Goal: Find specific page/section: Find specific page/section

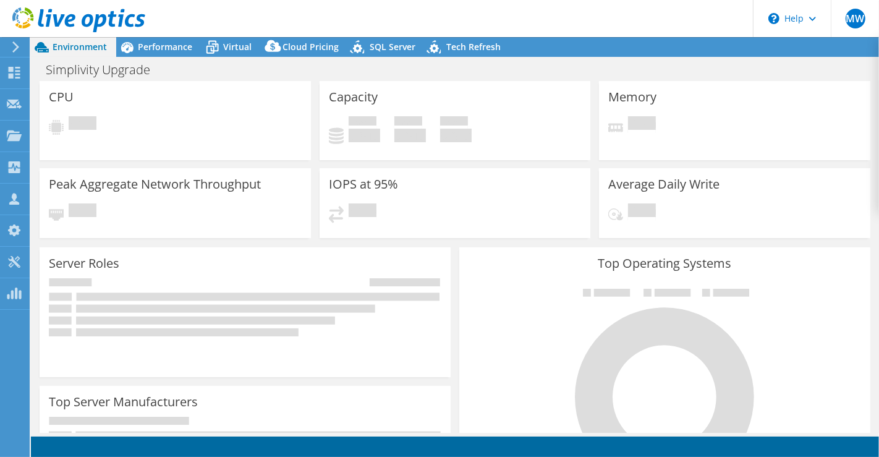
select select "USD"
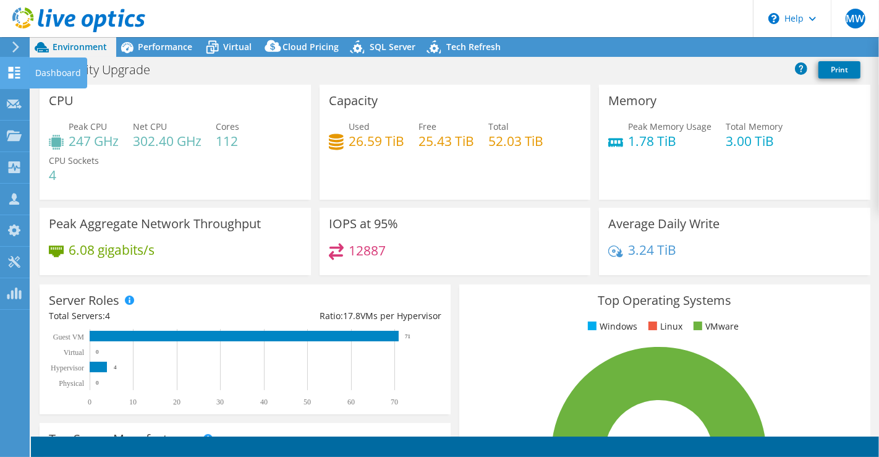
click at [16, 73] on use at bounding box center [15, 73] width 12 height 12
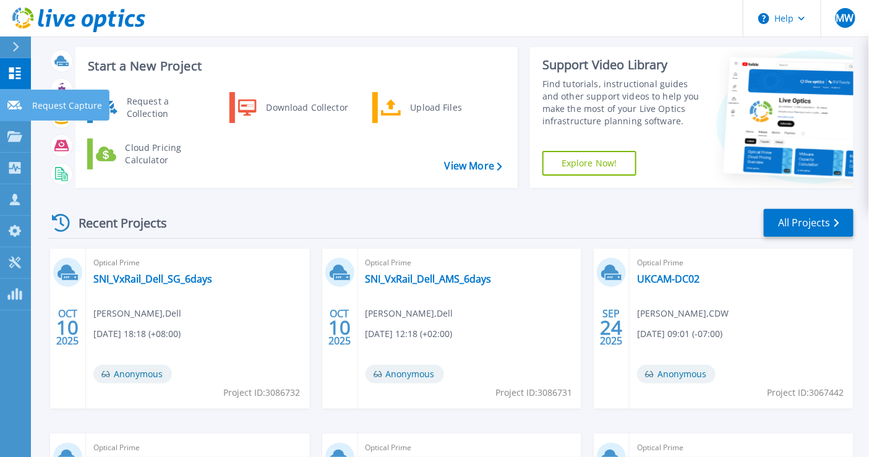
scroll to position [69, 0]
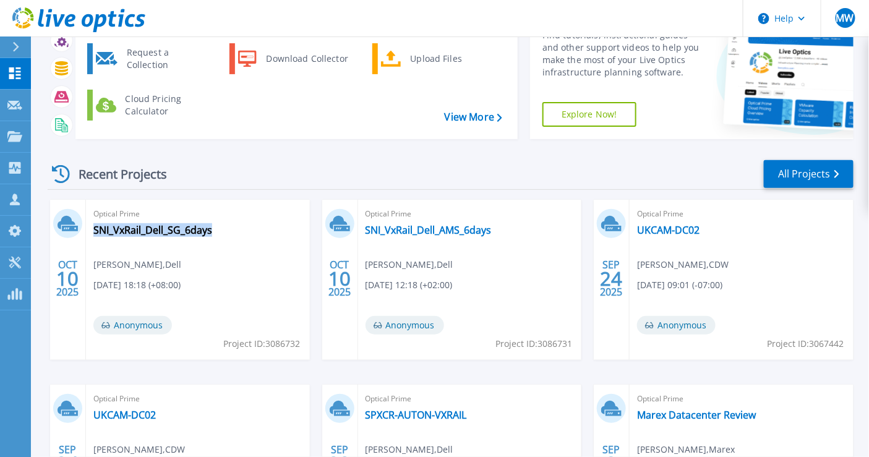
drag, startPoint x: 232, startPoint y: 234, endPoint x: 223, endPoint y: 242, distance: 12.3
click at [223, 242] on div "Optical Prime SNI_VxRail_Dell_SG_6days [PERSON_NAME] , Dell [DATE] 18:18 (+08:0…" at bounding box center [198, 280] width 224 height 160
copy div "SNI_VxRail_Dell_SG_6days"
click at [509, 240] on div "Optical Prime SNI_VxRail_Dell_AMS_6days [PERSON_NAME] , Dell [DATE] 12:18 (+02:…" at bounding box center [470, 280] width 224 height 160
copy div "SNI_VxRail_Dell_AMS_6days"
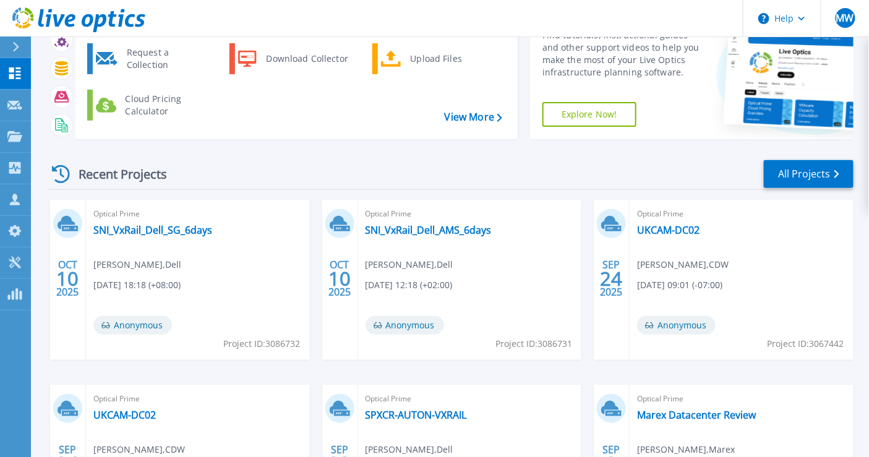
click at [454, 163] on div "Recent Projects All Projects" at bounding box center [451, 174] width 806 height 31
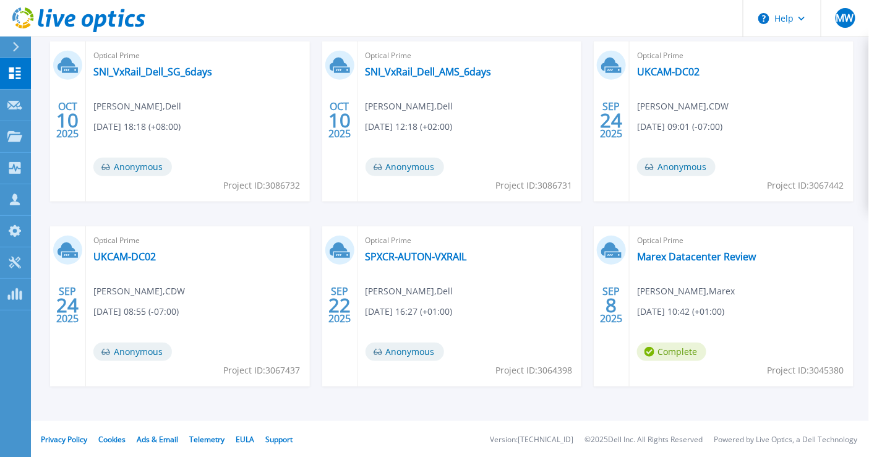
scroll to position [228, 0]
